Goal: Task Accomplishment & Management: Use online tool/utility

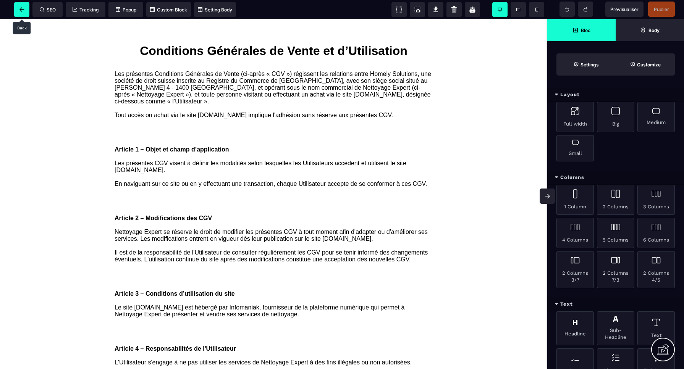
click at [21, 9] on icon at bounding box center [21, 9] width 5 height 5
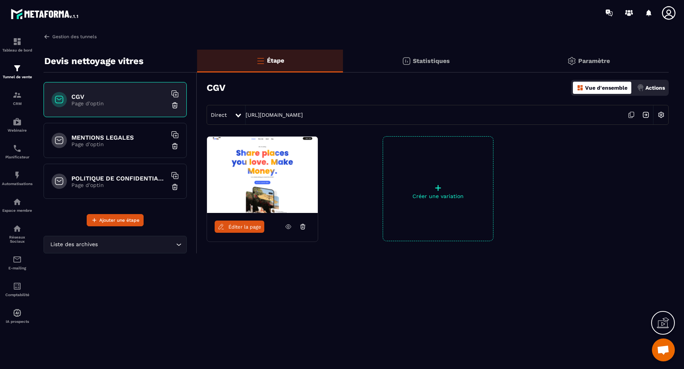
click at [46, 37] on img at bounding box center [47, 36] width 7 height 7
click at [112, 220] on span "Ajouter une étape" at bounding box center [119, 220] width 40 height 8
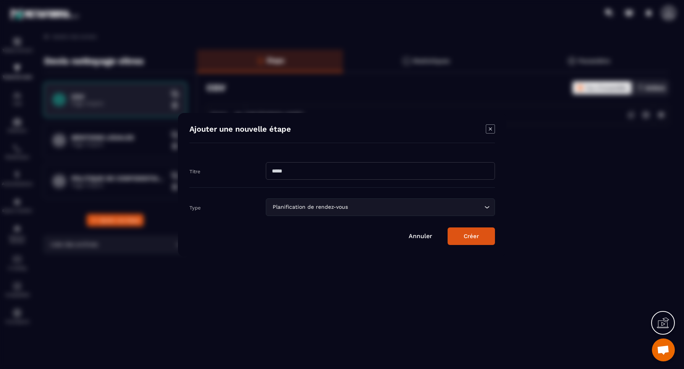
click at [306, 169] on input "Modal window" at bounding box center [380, 171] width 229 height 18
type input "*******"
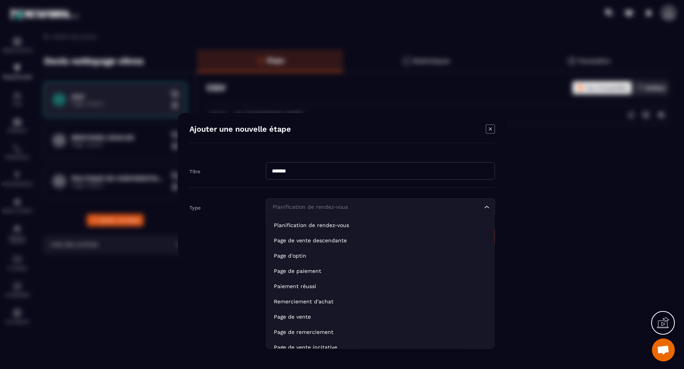
click at [312, 206] on div "Planification de rendez-vous" at bounding box center [376, 207] width 213 height 8
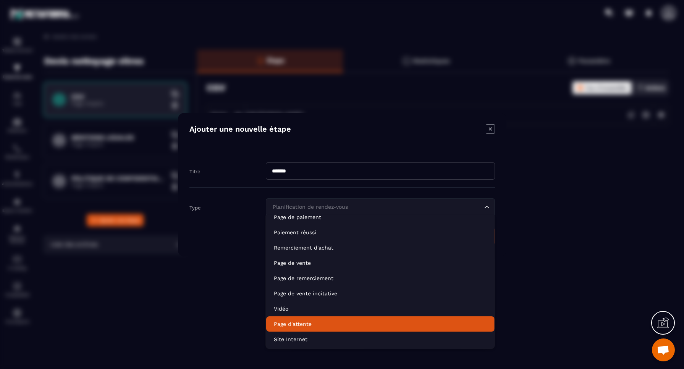
click at [293, 324] on p "Page d'attente" at bounding box center [380, 324] width 213 height 8
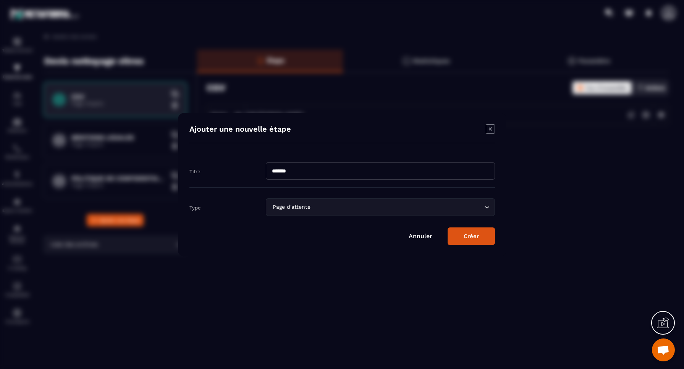
click at [469, 237] on button "Créer" at bounding box center [470, 236] width 47 height 18
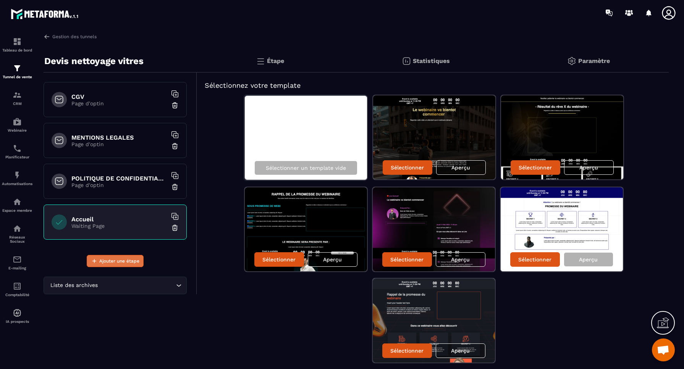
click at [115, 262] on span "Ajouter une étape" at bounding box center [119, 261] width 40 height 8
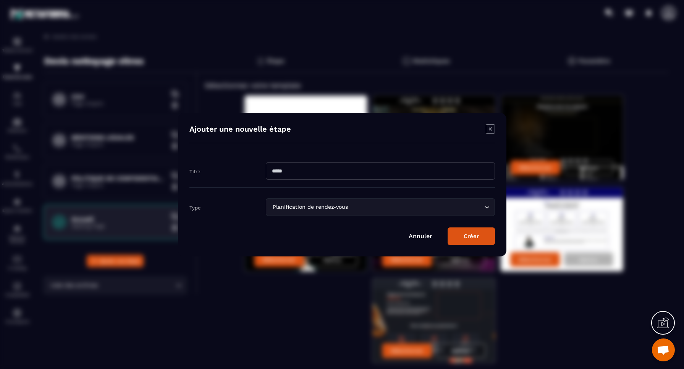
click at [290, 207] on div "Planification de rendez-vous" at bounding box center [376, 207] width 213 height 8
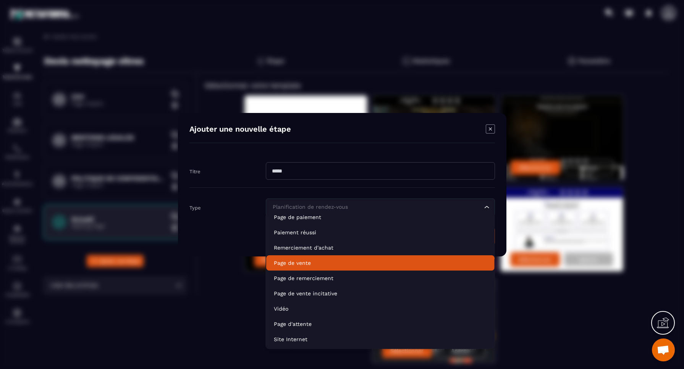
scroll to position [54, 0]
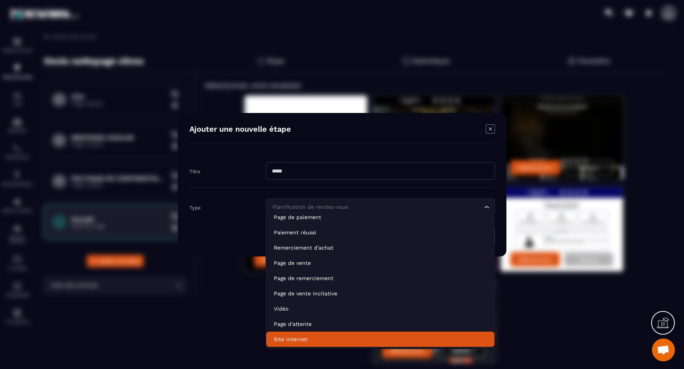
click at [287, 339] on p "Site Internet" at bounding box center [380, 340] width 213 height 8
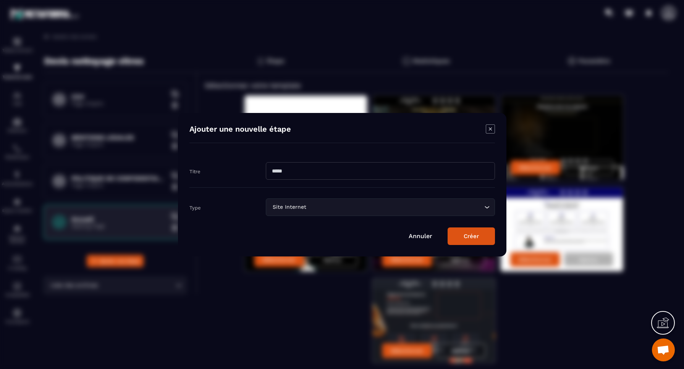
click at [466, 237] on button "Créer" at bounding box center [470, 236] width 47 height 18
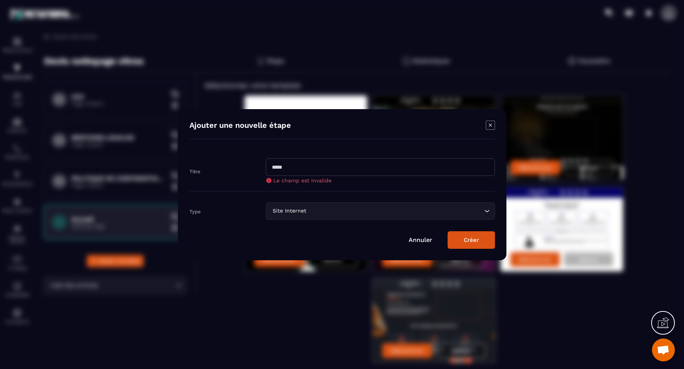
click at [297, 165] on input "Modal window" at bounding box center [380, 167] width 229 height 18
type input "*******"
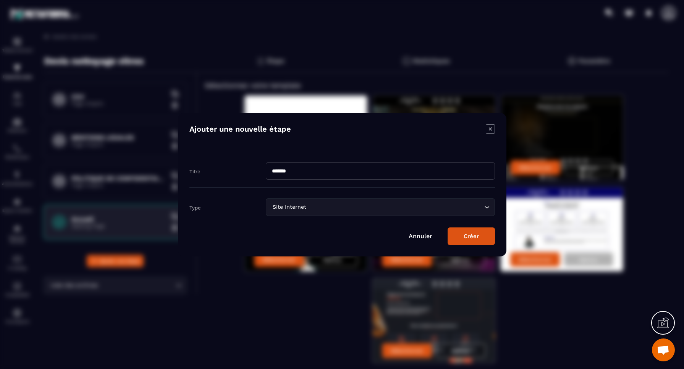
click at [475, 240] on button "Créer" at bounding box center [470, 236] width 47 height 18
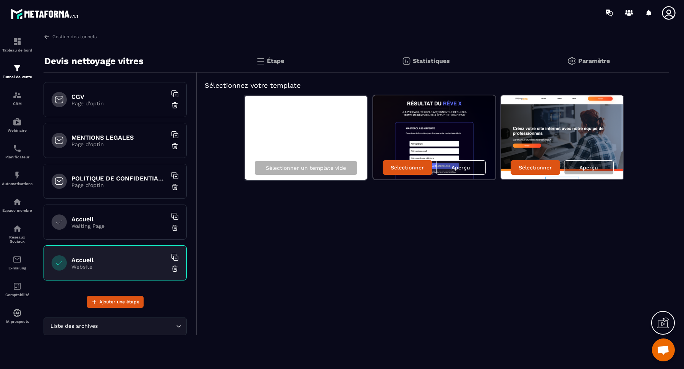
click at [175, 228] on img at bounding box center [175, 228] width 8 height 8
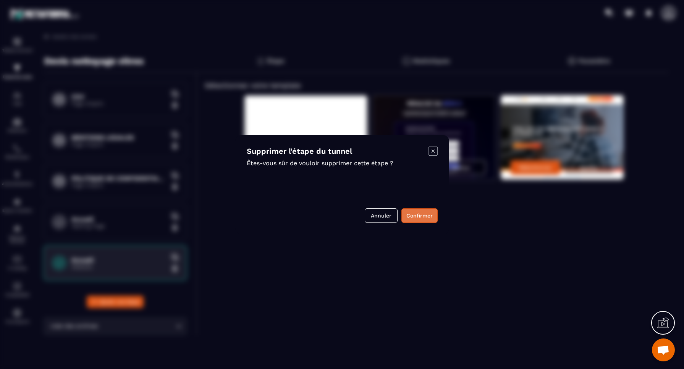
click at [417, 215] on button "Confirmer" at bounding box center [419, 215] width 36 height 15
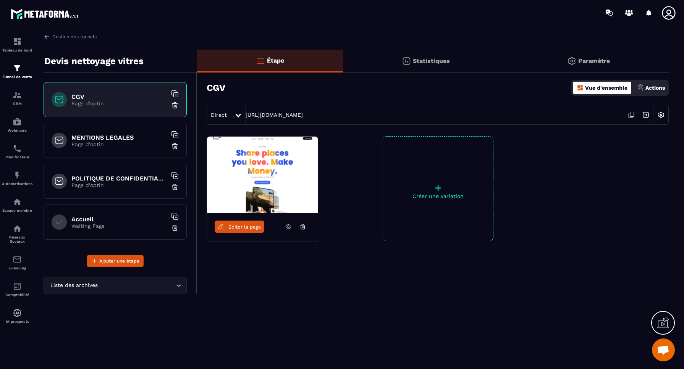
click at [630, 115] on icon at bounding box center [631, 115] width 15 height 15
click at [124, 222] on h6 "Accueil" at bounding box center [118, 219] width 95 height 7
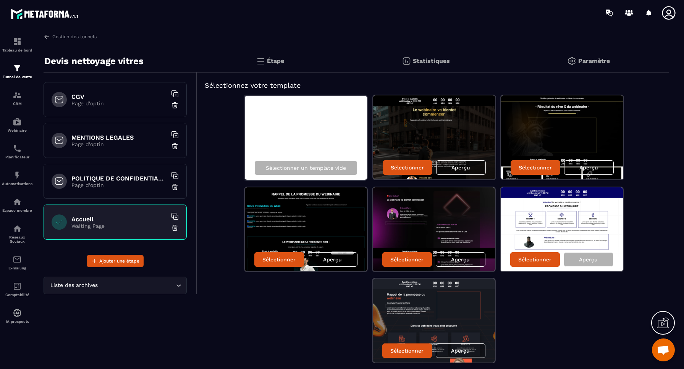
click at [596, 61] on p "Paramètre" at bounding box center [594, 60] width 32 height 7
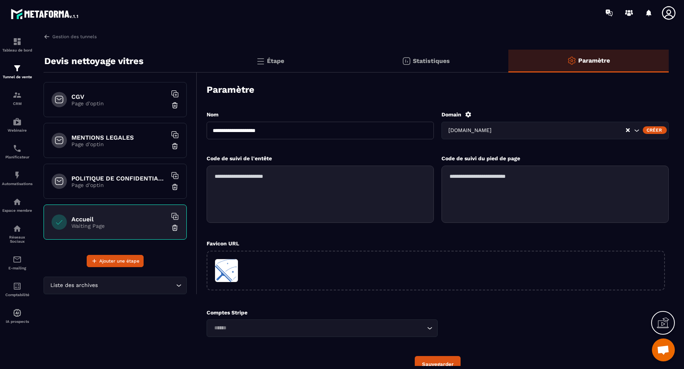
click at [343, 59] on div "Étape" at bounding box center [426, 61] width 166 height 23
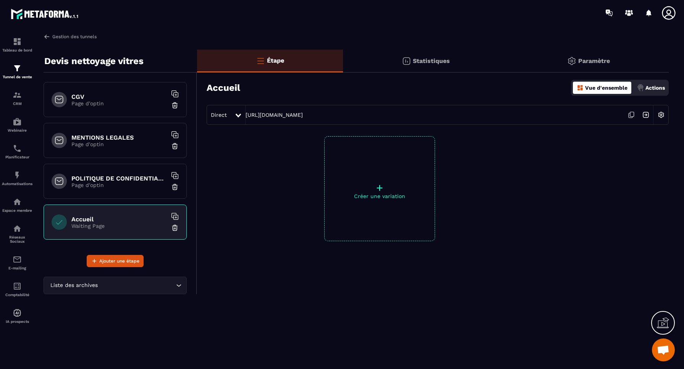
click at [47, 37] on img at bounding box center [47, 36] width 7 height 7
